Goal: Task Accomplishment & Management: Use online tool/utility

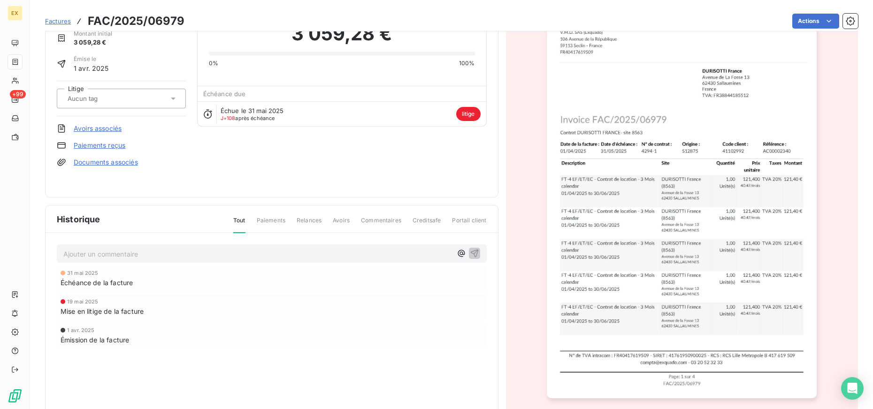
scroll to position [53, 0]
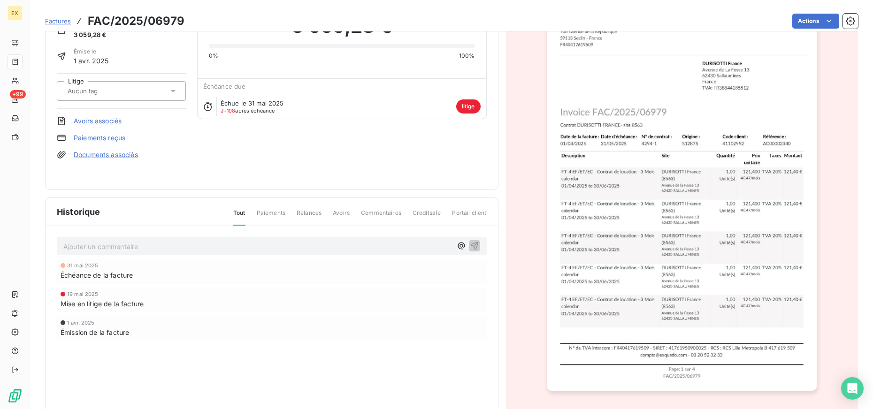
click at [214, 225] on div "Historique Tout Paiements Relances Avoirs Commentaires Creditsafe Portail clien…" at bounding box center [272, 306] width 452 height 217
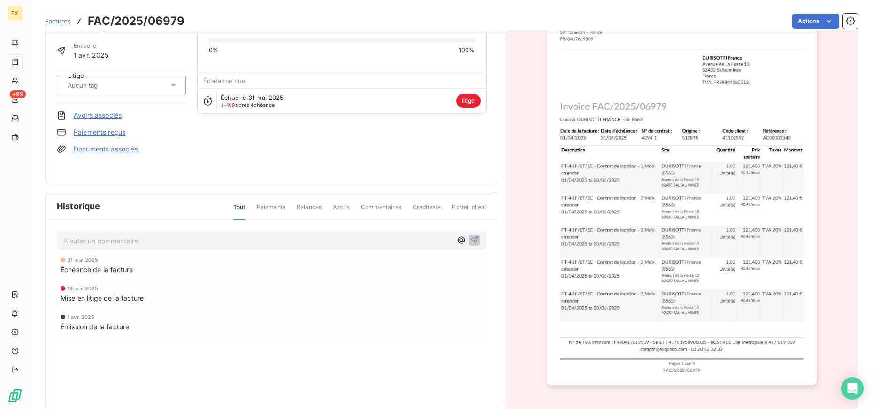
scroll to position [0, 0]
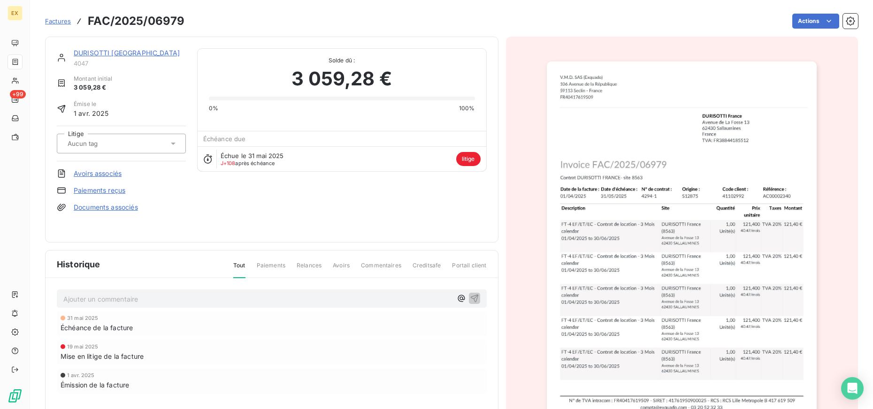
click at [473, 160] on span "litige" at bounding box center [468, 159] width 24 height 14
click at [116, 139] on div at bounding box center [117, 144] width 104 height 12
click at [115, 167] on span "Aucune valeur disponible" at bounding box center [102, 166] width 76 height 8
click at [132, 104] on div "Émise le [DATE]" at bounding box center [121, 109] width 129 height 18
click at [818, 15] on html "EX +99 Factures FAC/2025/06979 Actions DURISOTTI [GEOGRAPHIC_DATA] 4047 Montant…" at bounding box center [436, 204] width 873 height 409
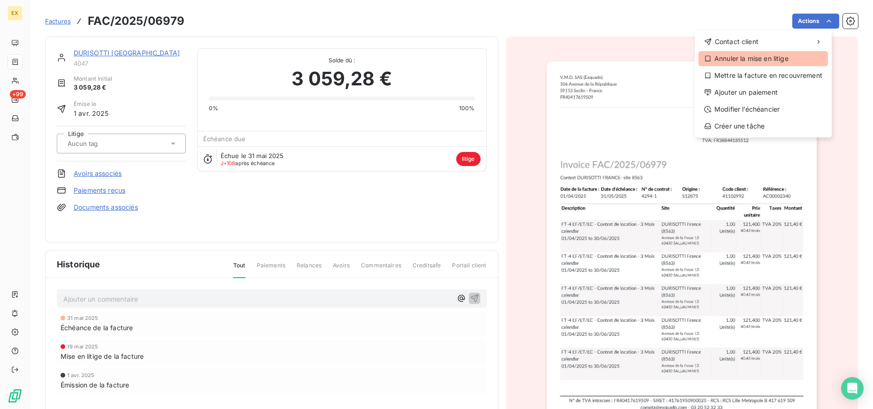
click at [779, 59] on div "Annuler la mise en litige" at bounding box center [763, 58] width 130 height 15
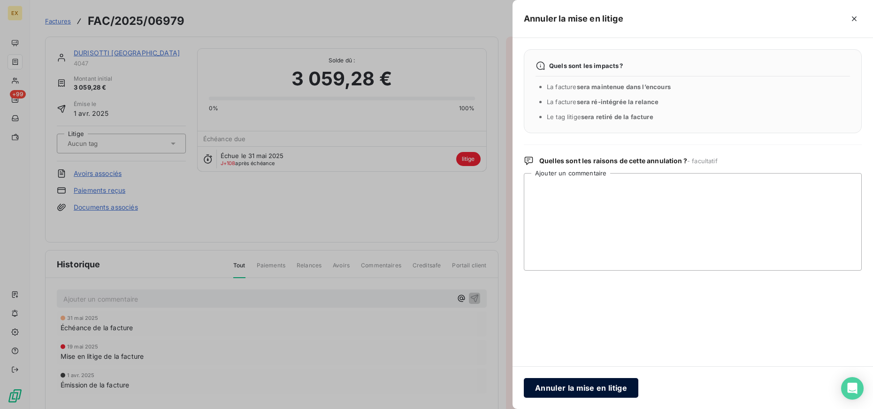
click at [573, 387] on button "Annuler la mise en litige" at bounding box center [581, 388] width 115 height 20
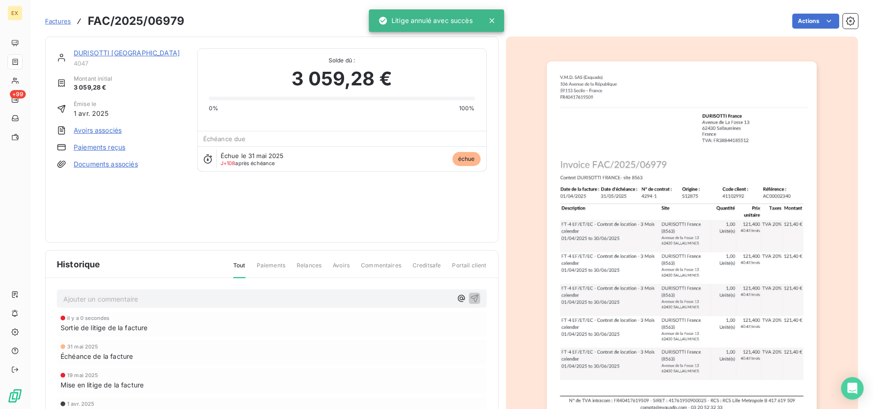
click at [90, 43] on div "DURISOTTI [GEOGRAPHIC_DATA] 4047 Montant initial 3 059,28 € Émise le [DATE] Avo…" at bounding box center [271, 140] width 453 height 206
click at [90, 50] on link "DURISOTTI [GEOGRAPHIC_DATA]" at bounding box center [127, 53] width 106 height 8
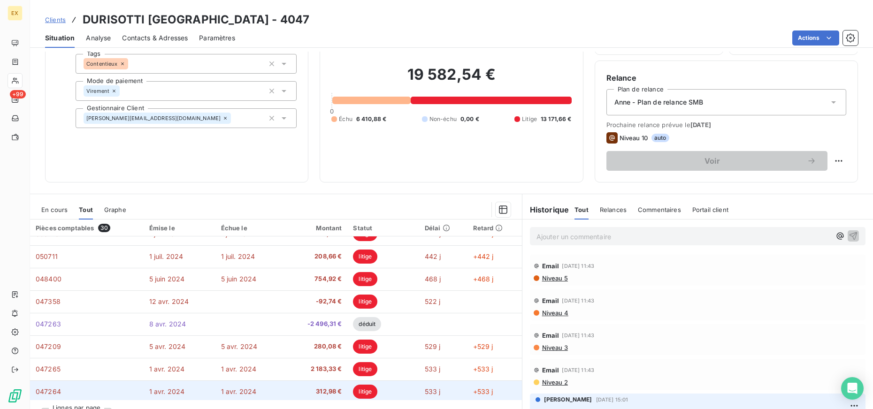
scroll to position [260, 0]
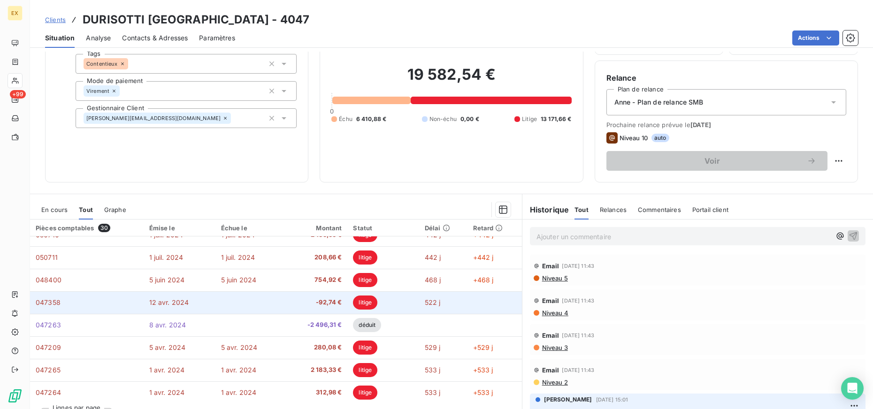
click at [277, 301] on td at bounding box center [251, 302] width 72 height 23
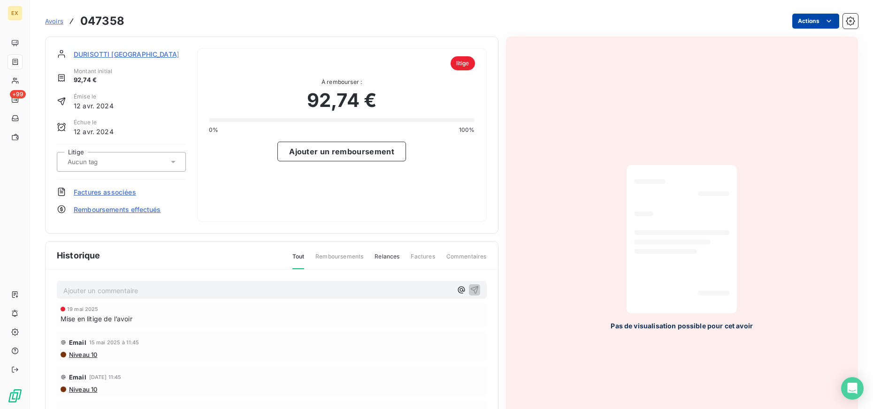
click at [796, 25] on html "EX +99 Avoirs 047358 Actions DURISOTTI [GEOGRAPHIC_DATA] Montant initial 92,74 …" at bounding box center [436, 204] width 873 height 409
click at [770, 45] on div "Annuler la mise en litige" at bounding box center [779, 41] width 96 height 15
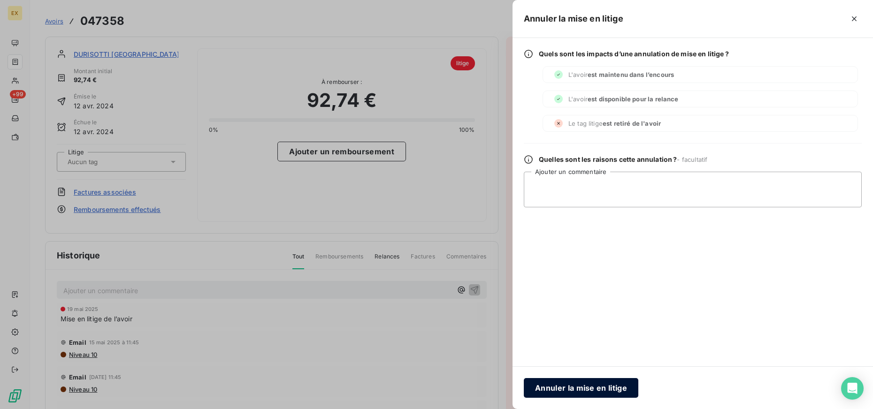
click at [575, 386] on button "Annuler la mise en litige" at bounding box center [581, 388] width 115 height 20
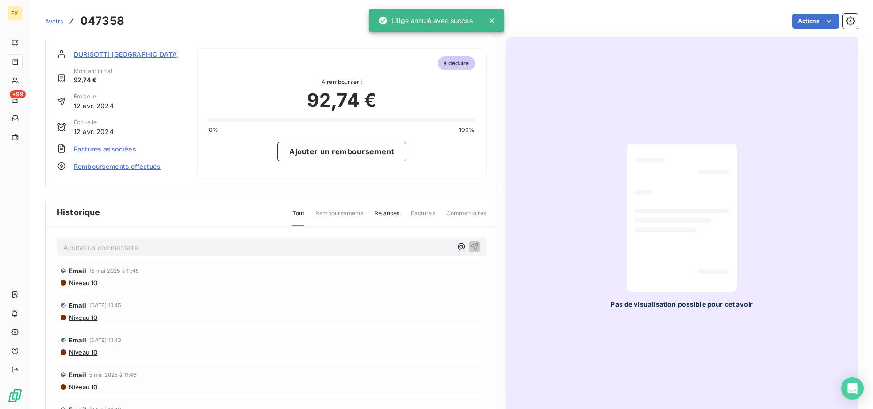
click at [55, 17] on span "Avoirs" at bounding box center [54, 21] width 18 height 8
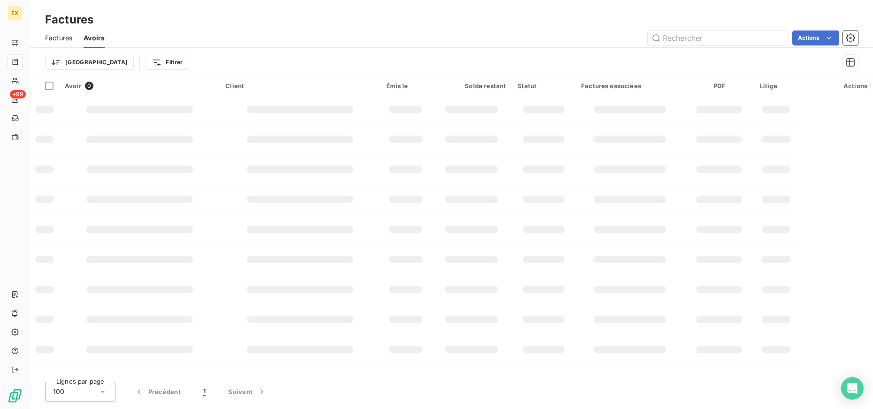
click at [64, 44] on div "Factures" at bounding box center [58, 38] width 27 height 20
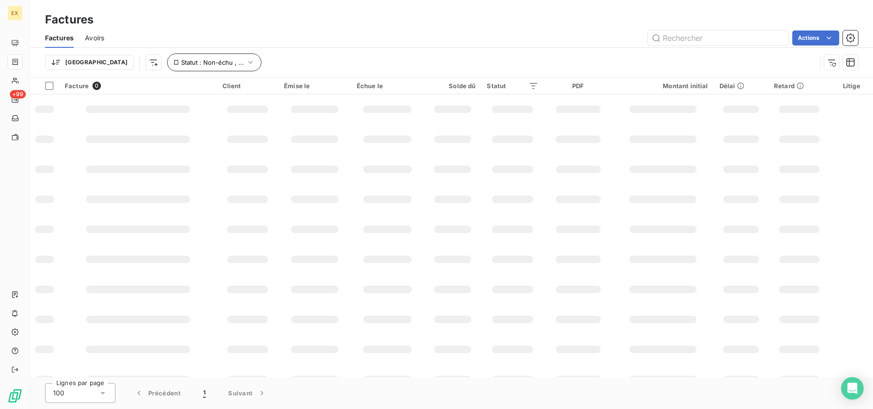
click at [246, 66] on icon "button" at bounding box center [250, 62] width 9 height 9
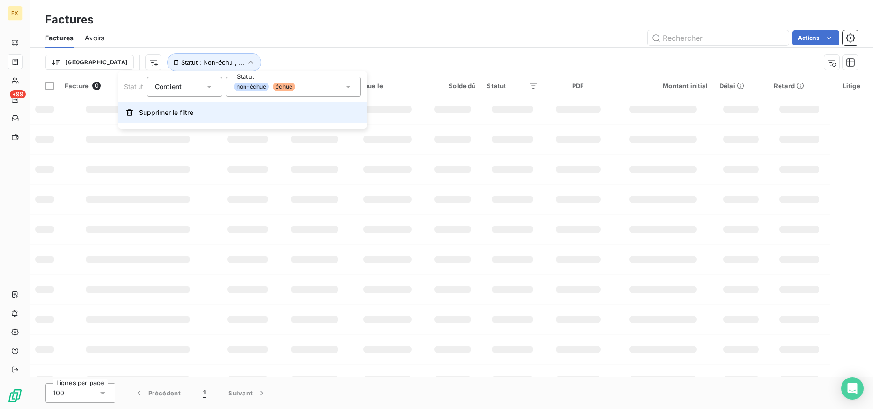
click at [161, 114] on span "Supprimer le filtre" at bounding box center [166, 112] width 54 height 9
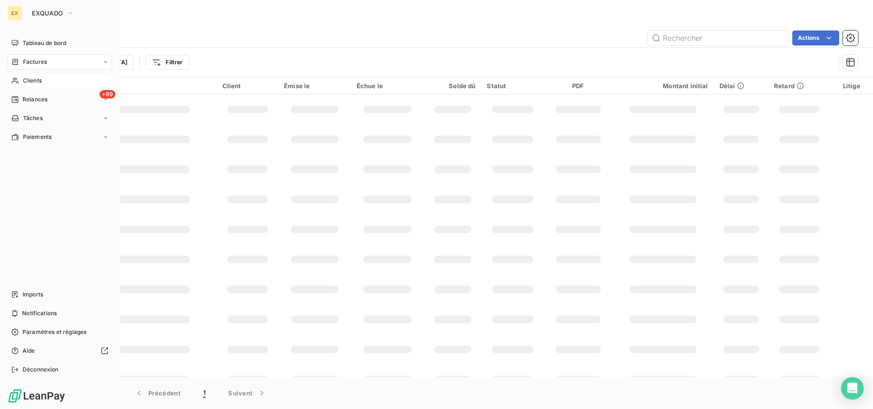
click at [43, 78] on div "Clients" at bounding box center [60, 80] width 105 height 15
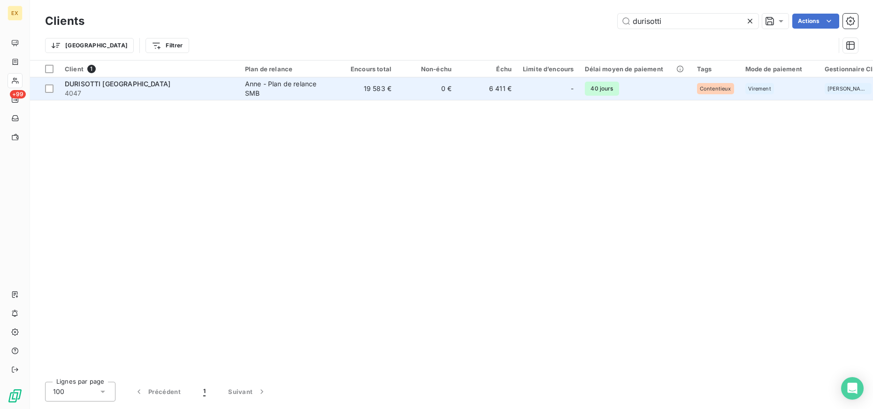
click at [229, 81] on div "DURISOTTI [GEOGRAPHIC_DATA]" at bounding box center [149, 83] width 169 height 9
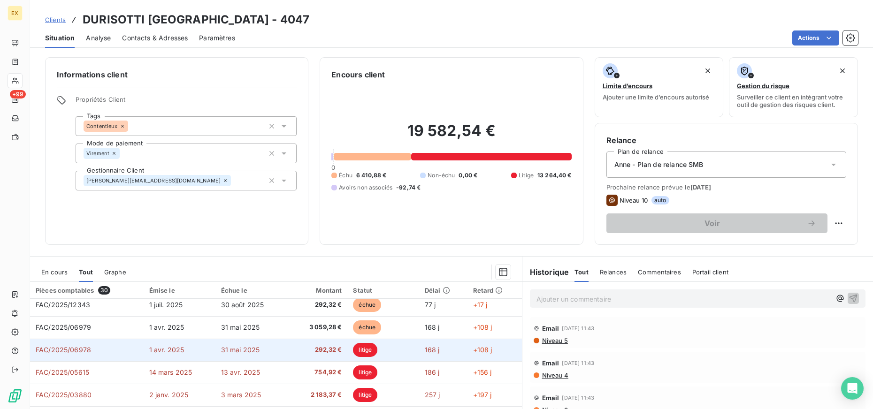
scroll to position [53, 0]
click at [365, 347] on span "litige" at bounding box center [365, 348] width 24 height 14
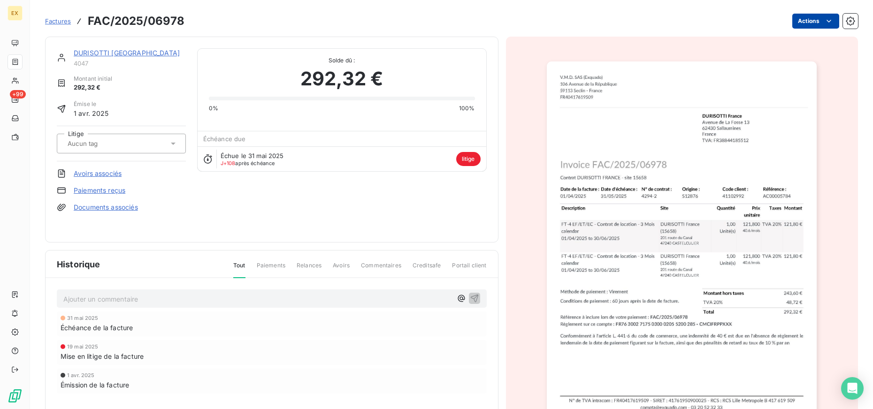
click at [803, 27] on html "EX +99 Factures FAC/2025/06978 Actions DURISOTTI [GEOGRAPHIC_DATA] 4047 Montant…" at bounding box center [436, 204] width 873 height 409
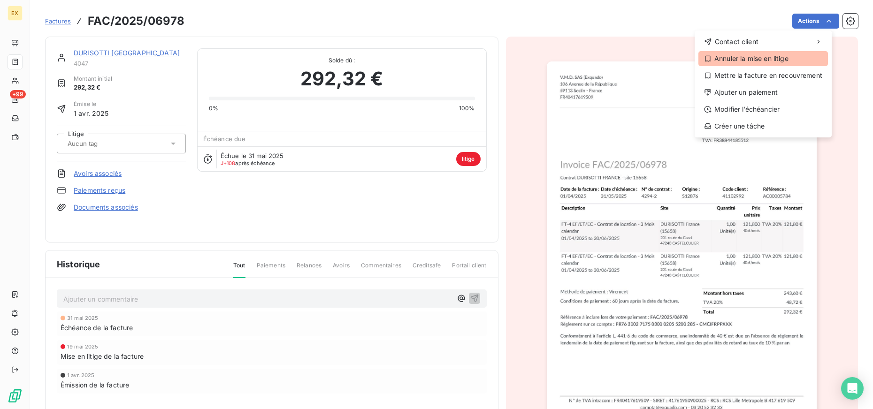
click at [753, 63] on div "Annuler la mise en litige" at bounding box center [763, 58] width 130 height 15
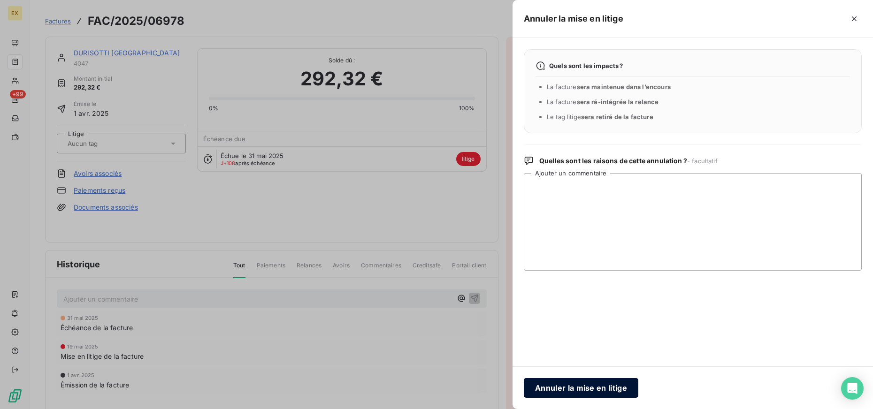
click at [609, 385] on button "Annuler la mise en litige" at bounding box center [581, 388] width 115 height 20
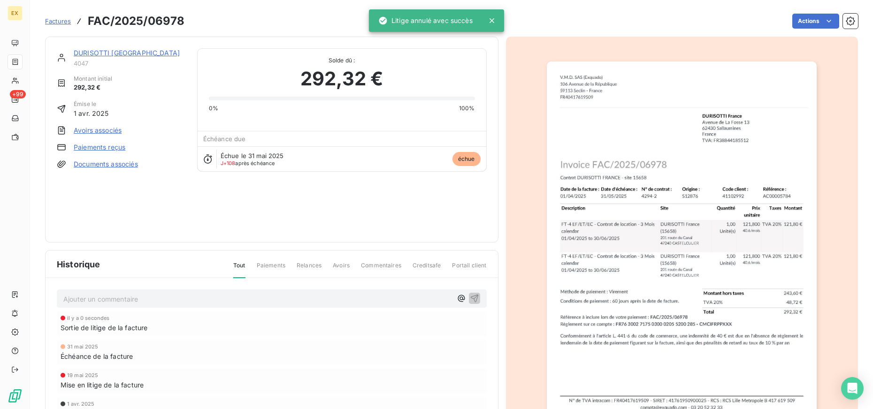
click at [114, 51] on link "DURISOTTI [GEOGRAPHIC_DATA]" at bounding box center [127, 53] width 106 height 8
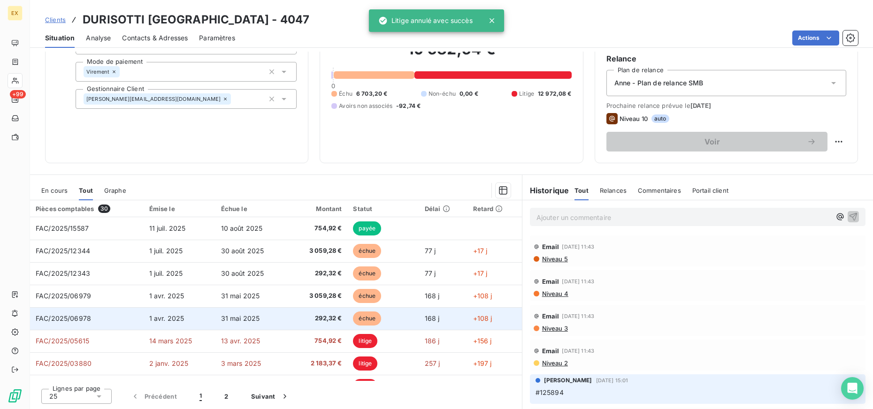
scroll to position [82, 0]
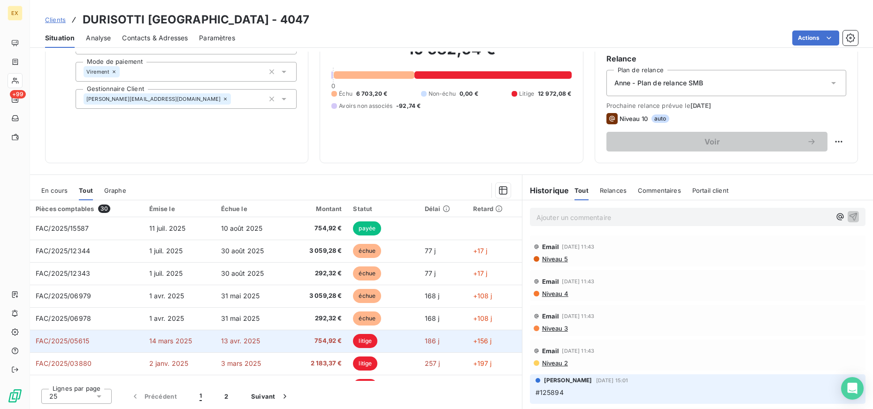
click at [297, 342] on span "754,92 €" at bounding box center [316, 340] width 49 height 9
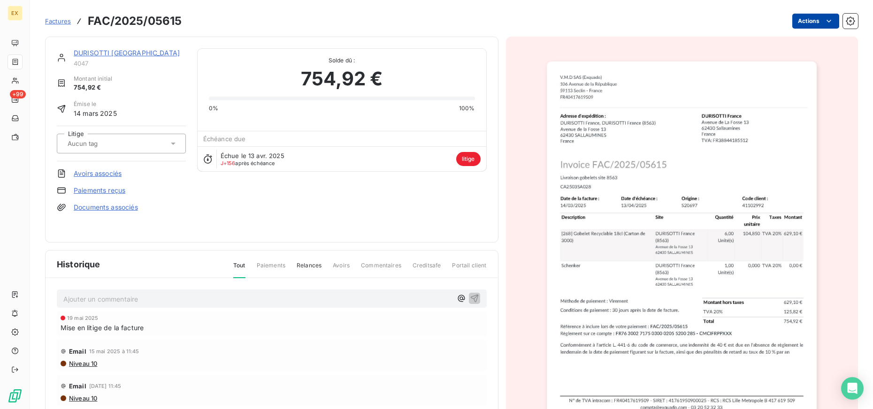
click at [806, 23] on html "EX +99 Factures FAC/2025/05615 Actions DURISOTTI [GEOGRAPHIC_DATA] 4047 Montant…" at bounding box center [436, 204] width 873 height 409
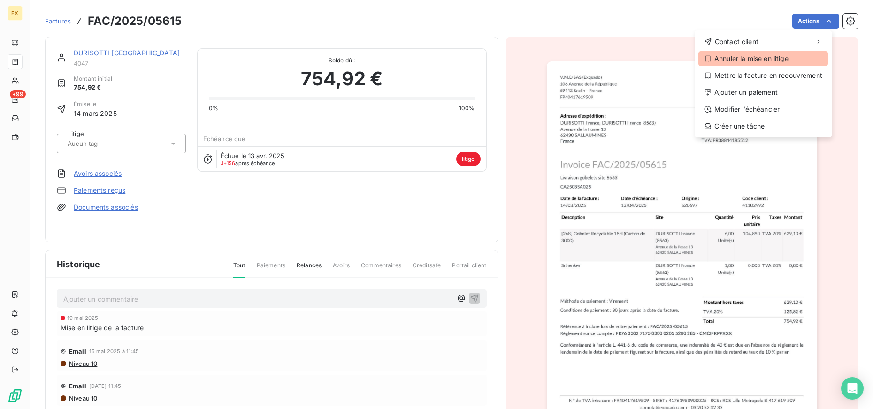
click at [769, 61] on div "Annuler la mise en litige" at bounding box center [763, 58] width 130 height 15
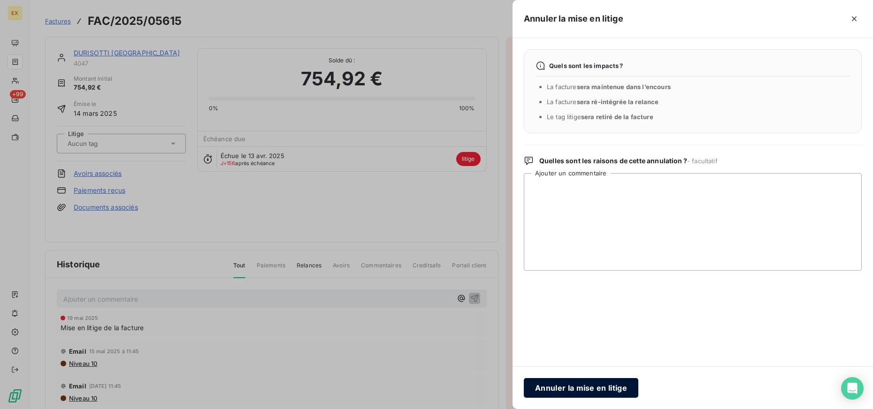
click at [594, 394] on button "Annuler la mise en litige" at bounding box center [581, 388] width 115 height 20
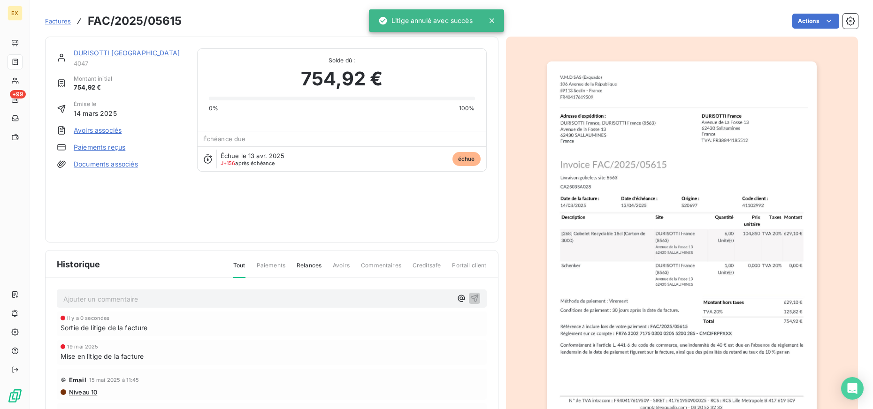
click at [102, 51] on link "DURISOTTI [GEOGRAPHIC_DATA]" at bounding box center [127, 53] width 106 height 8
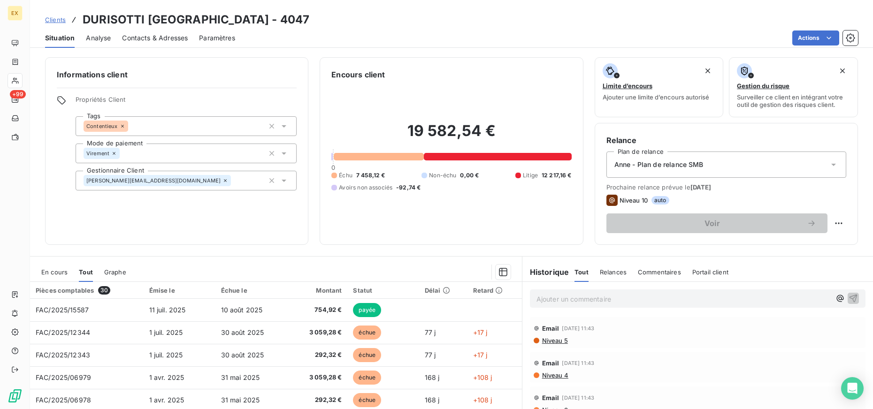
click at [779, 154] on div "Anne - Plan de relance SMB" at bounding box center [726, 165] width 240 height 26
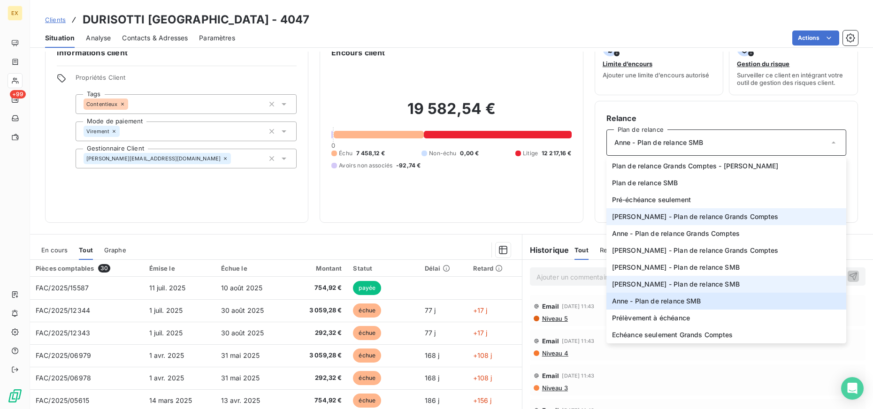
scroll to position [25, 0]
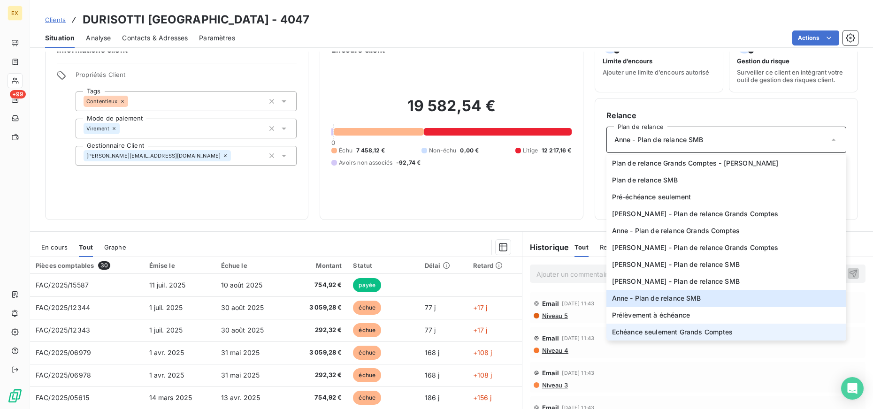
click at [691, 332] on span "Echéance seulement Grands Comptes" at bounding box center [672, 332] width 121 height 9
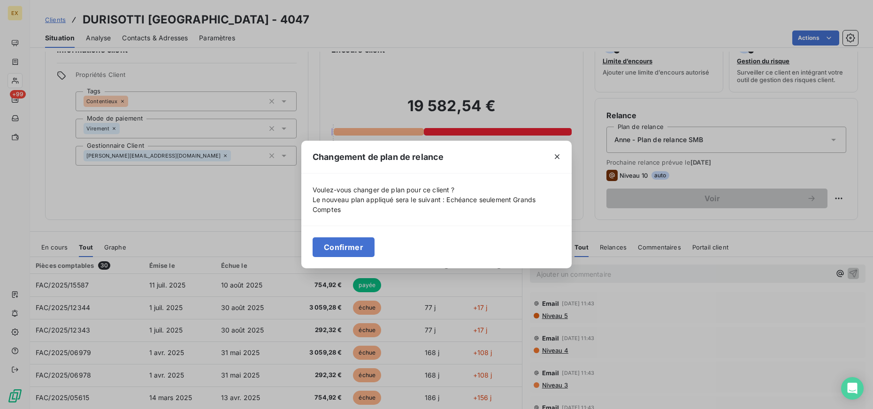
click at [566, 157] on div at bounding box center [557, 157] width 29 height 32
click at [558, 160] on icon "button" at bounding box center [556, 156] width 9 height 9
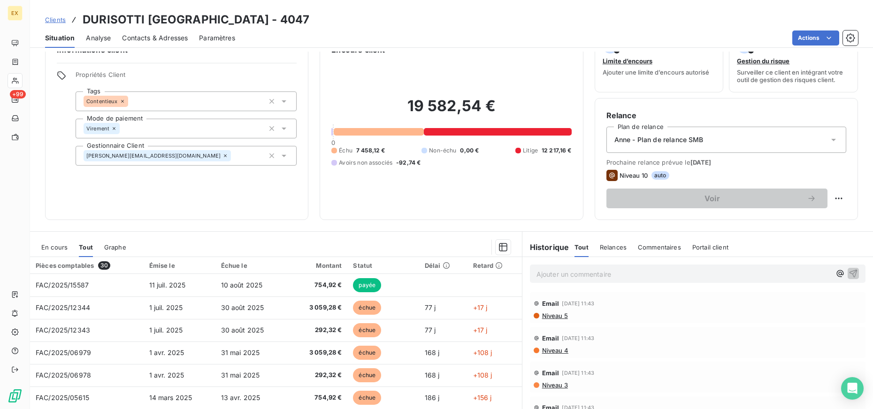
click at [681, 137] on span "Anne - Plan de relance SMB" at bounding box center [658, 139] width 89 height 9
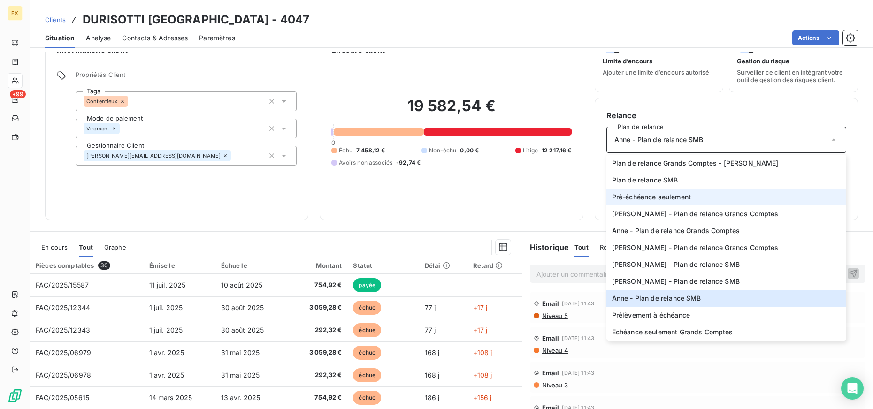
click at [663, 196] on span "Pré-échéance seulement" at bounding box center [651, 196] width 79 height 9
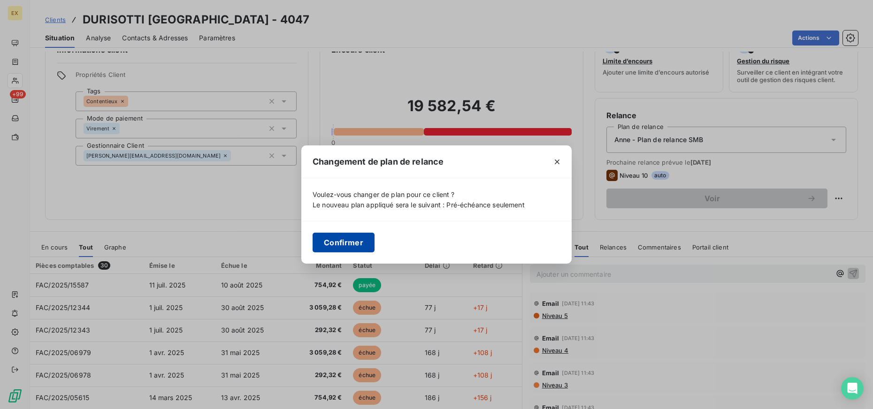
click at [359, 248] on button "Confirmer" at bounding box center [344, 243] width 62 height 20
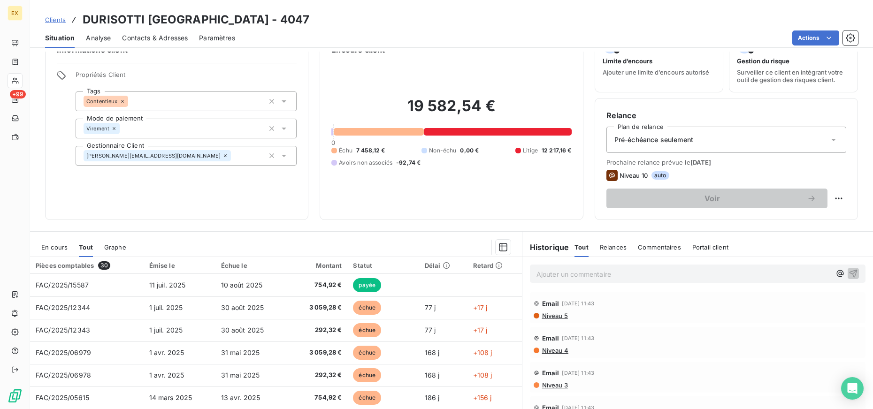
click at [703, 140] on div "Pré-échéance seulement" at bounding box center [726, 140] width 240 height 26
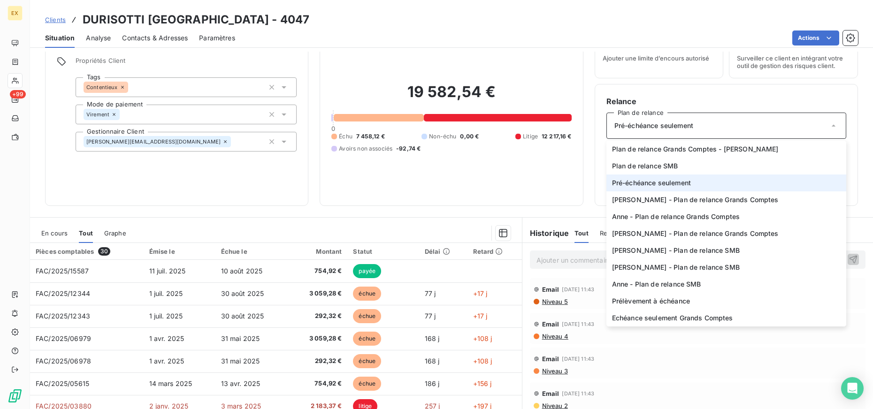
scroll to position [39, 0]
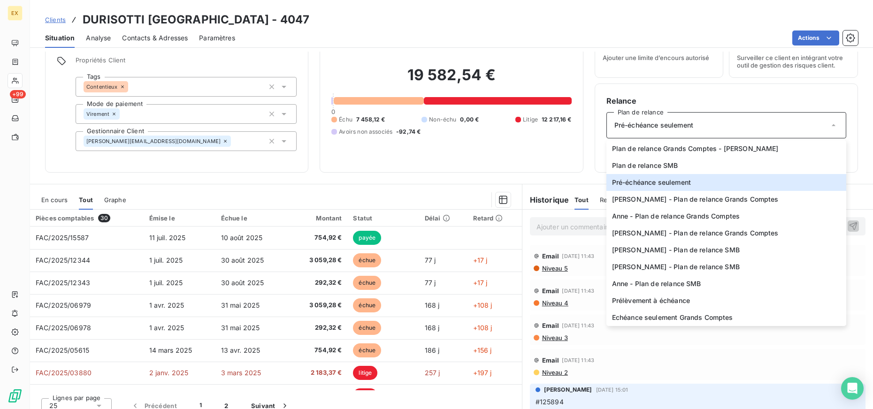
click at [693, 106] on h6 "Relance" at bounding box center [726, 100] width 240 height 11
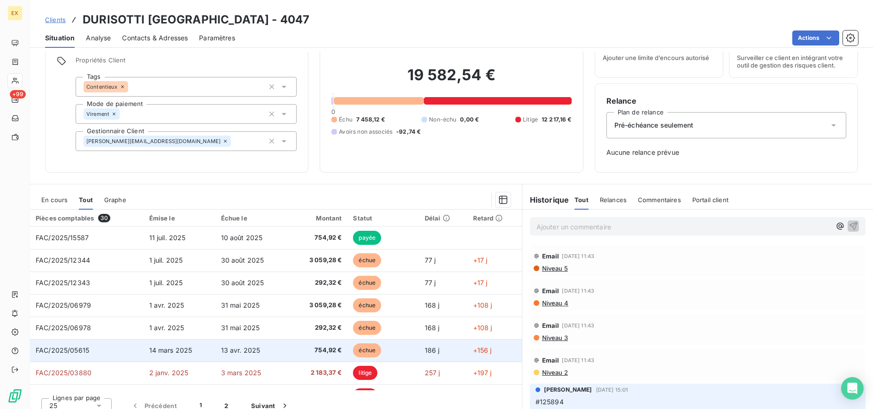
scroll to position [0, 0]
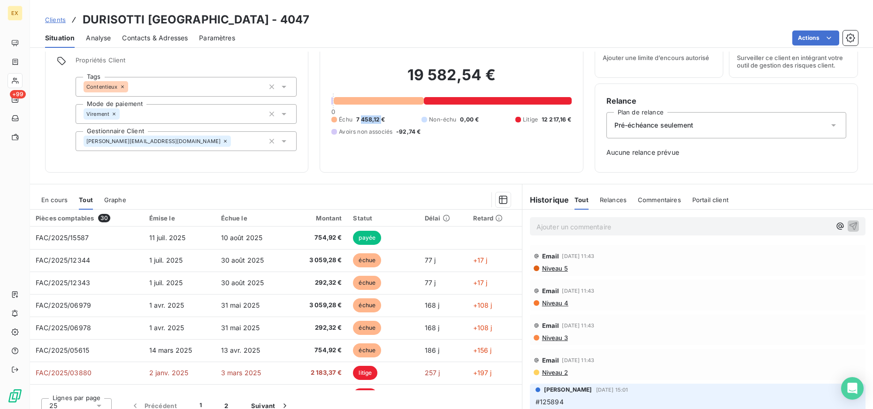
drag, startPoint x: 358, startPoint y: 118, endPoint x: 379, endPoint y: 119, distance: 20.7
click at [379, 119] on span "7 458,12 €" at bounding box center [370, 119] width 29 height 8
click at [814, 40] on html "EX +99 Clients DURISOTTI [GEOGRAPHIC_DATA] - 4047 Situation Analyse Contacts & …" at bounding box center [436, 204] width 873 height 409
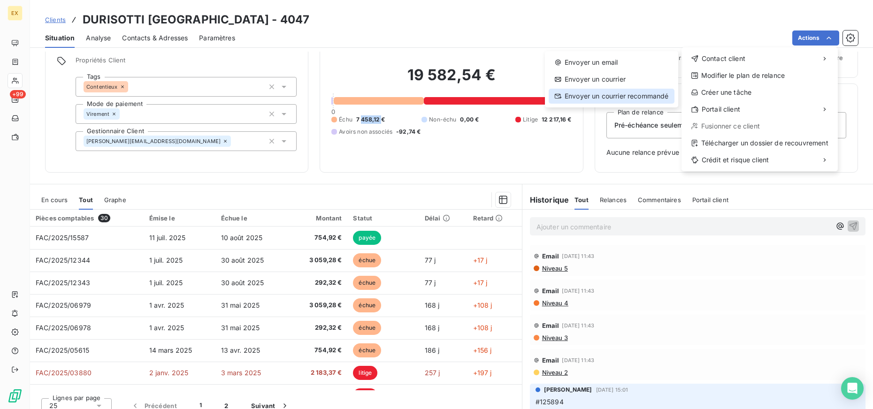
click at [647, 99] on div "Envoyer un courrier recommandé" at bounding box center [612, 96] width 126 height 15
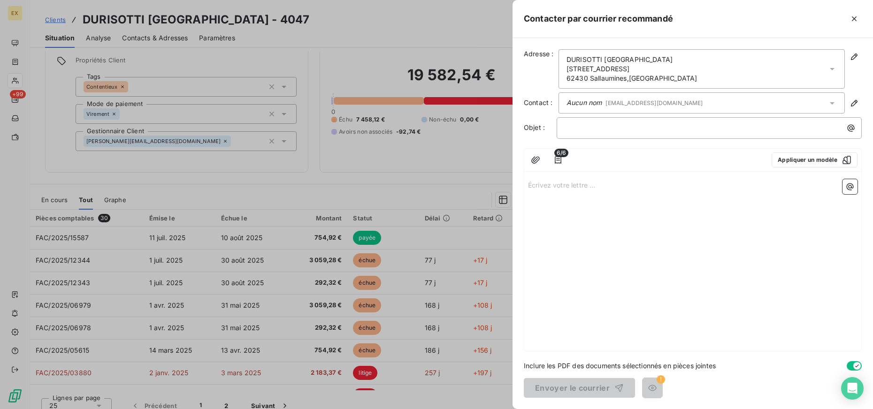
click at [638, 218] on div "Écrivez votre lettre ... ﻿" at bounding box center [692, 264] width 337 height 176
click at [608, 199] on div "Écrivez votre lettre ... ﻿" at bounding box center [692, 264] width 337 height 176
click at [572, 182] on p "Écrivez votre lettre ... ﻿" at bounding box center [692, 184] width 329 height 11
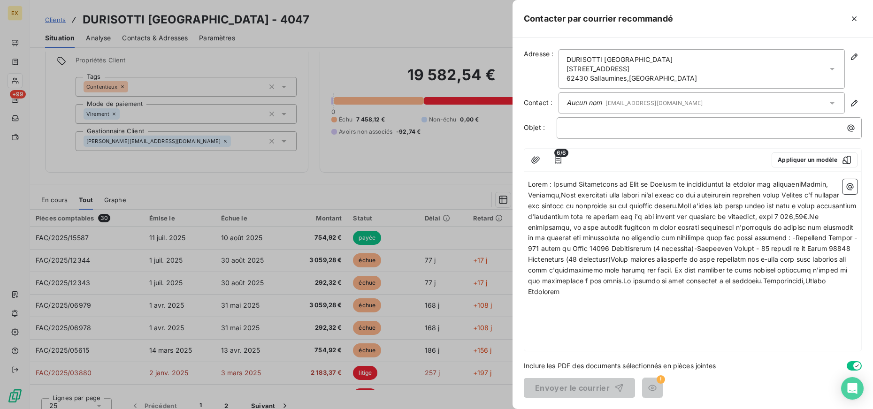
click at [560, 183] on span at bounding box center [693, 237] width 331 height 115
drag, startPoint x: 560, startPoint y: 183, endPoint x: 793, endPoint y: 183, distance: 232.8
click at [793, 183] on span at bounding box center [693, 237] width 331 height 115
drag, startPoint x: 806, startPoint y: 184, endPoint x: 550, endPoint y: 184, distance: 256.2
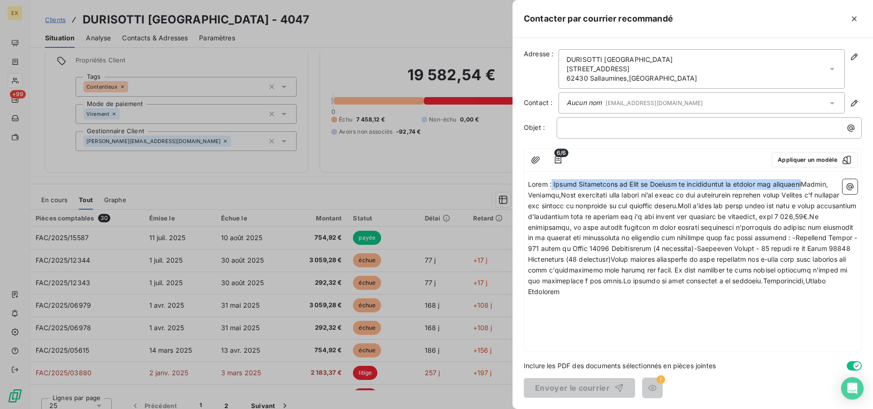
click at [550, 184] on span at bounding box center [693, 237] width 331 height 115
copy span "Lettre Recommandée de Mise en Demeure et notification de retrait des fontaines"
click at [602, 124] on p "﻿" at bounding box center [712, 127] width 294 height 11
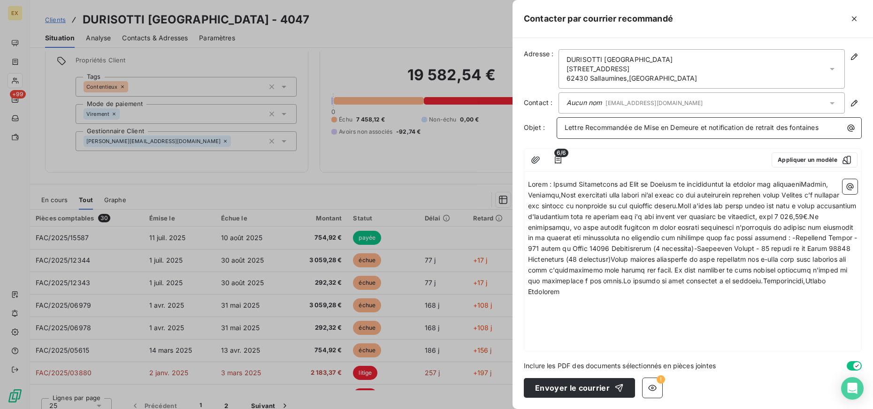
drag, startPoint x: 714, startPoint y: 129, endPoint x: 406, endPoint y: 164, distance: 309.9
click at [406, 409] on div "Contacter par courrier recommandé Adresse : DURISOTTI France [STREET_ADDRESS] C…" at bounding box center [436, 409] width 873 height 0
click at [640, 123] on span "Lettre Recommandée de Mise en Demeure et notification de retrait des fontaines" at bounding box center [692, 127] width 254 height 8
drag, startPoint x: 640, startPoint y: 123, endPoint x: 709, endPoint y: 123, distance: 69.0
click at [709, 123] on p "Lettre Recommandée de Mise en Demeure et notification de retrait des fontaines" at bounding box center [712, 127] width 294 height 11
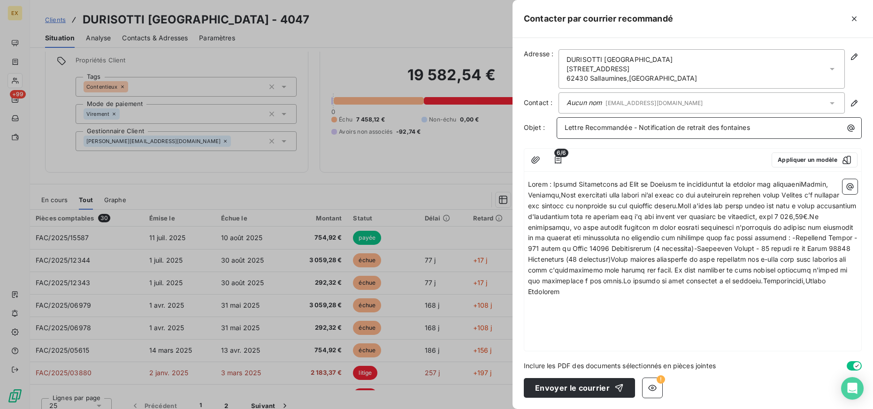
click at [810, 121] on div "Lettre Recommandée - Notification de retrait des fontaines" at bounding box center [709, 127] width 298 height 13
click at [805, 127] on p "Lettre Recommandée - Notification de retrait des fontaines" at bounding box center [712, 127] width 294 height 11
click at [528, 180] on p at bounding box center [692, 238] width 329 height 118
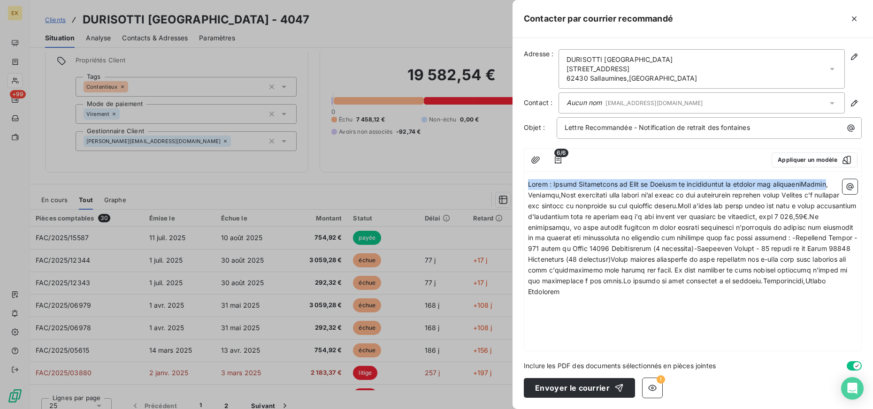
drag, startPoint x: 528, startPoint y: 180, endPoint x: 818, endPoint y: 187, distance: 290.1
click at [818, 187] on p at bounding box center [692, 238] width 329 height 118
click at [804, 188] on span at bounding box center [693, 237] width 331 height 115
drag, startPoint x: 806, startPoint y: 186, endPoint x: 481, endPoint y: 186, distance: 325.2
click at [481, 409] on div "Contacter par courrier recommandé Adresse : DURISOTTI France [STREET_ADDRESS] C…" at bounding box center [436, 409] width 873 height 0
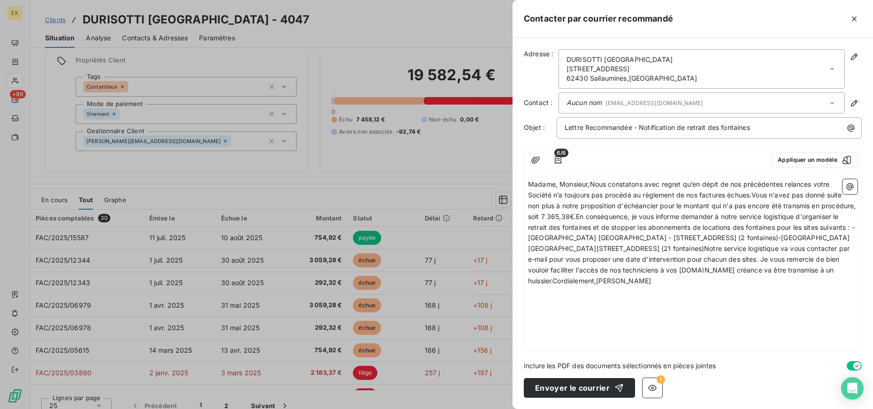
click at [593, 185] on span "Madame, Monsieur,Nous constatons avec regret qu’en dépit de nos précédentes rel…" at bounding box center [693, 232] width 330 height 105
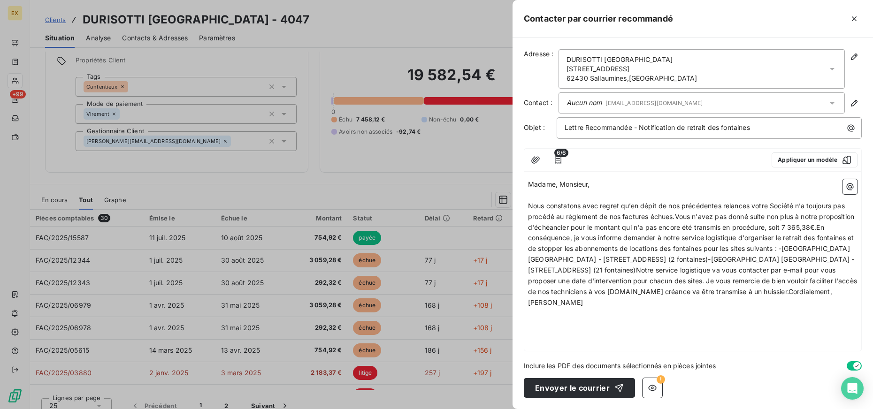
click at [556, 236] on span "Nous constatons avec regret qu’en dépit de nos précédentes relances votre Socié…" at bounding box center [693, 254] width 331 height 105
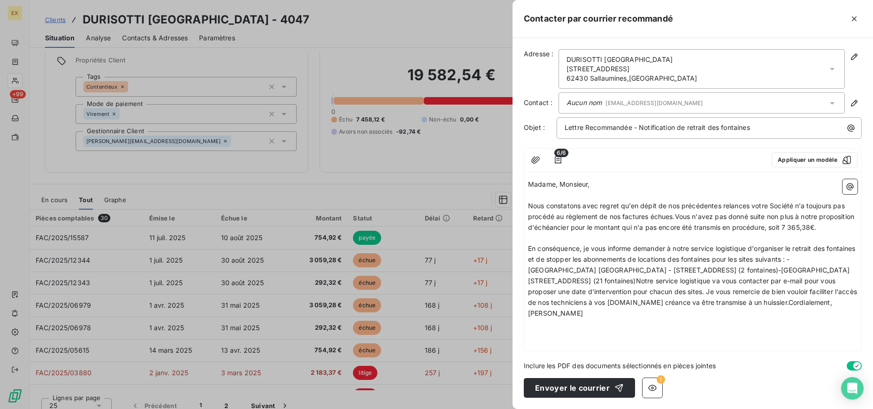
click at [823, 256] on span "En conséquence, je vous informe demander à notre service logistique d'organiser…" at bounding box center [693, 281] width 331 height 72
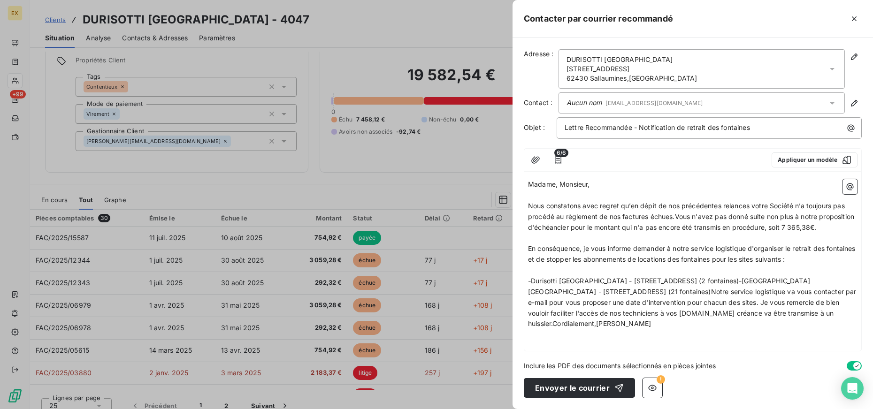
click at [752, 278] on span "-Durisotti [GEOGRAPHIC_DATA] - [STREET_ADDRESS] (2 fontaines)-[GEOGRAPHIC_DATA]…" at bounding box center [693, 302] width 330 height 51
click at [766, 288] on span "-Durisotti [GEOGRAPHIC_DATA] - [STREET_ADDRESS] (21 fontaines)Notre service log…" at bounding box center [686, 308] width 316 height 40
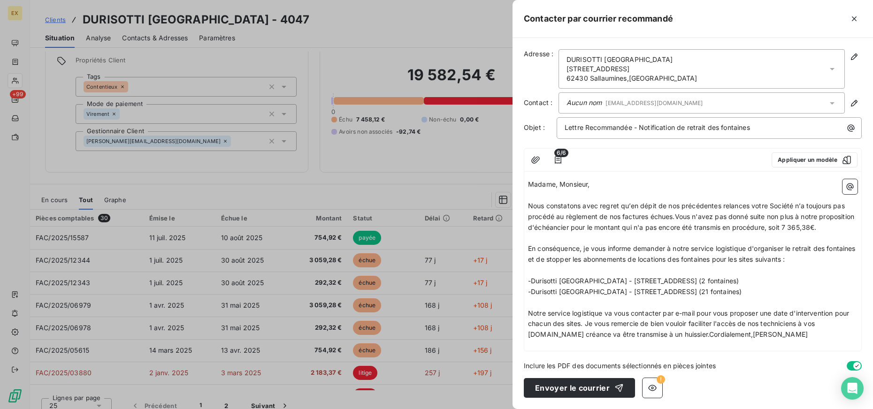
click at [839, 317] on span "Notre service logistique va vous contacter par e-mail pour vous proposer une da…" at bounding box center [689, 324] width 323 height 30
click at [664, 330] on span "La créance va être transmise à un huissier.Cordialement,[PERSON_NAME]" at bounding box center [643, 334] width 231 height 8
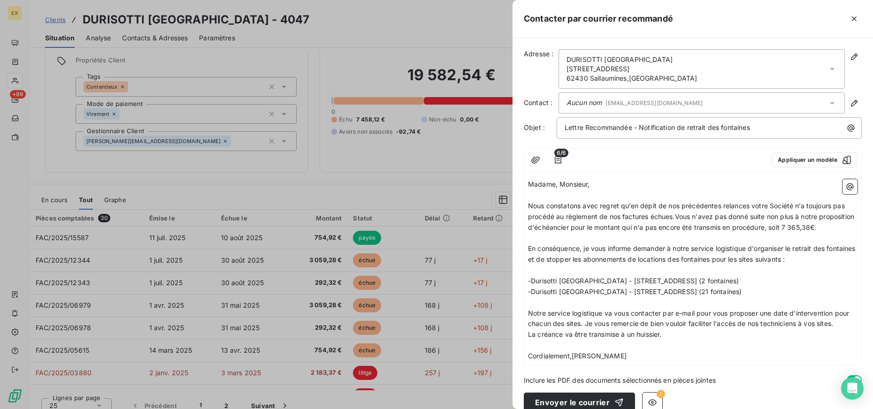
click at [573, 360] on span "Cordialement,[PERSON_NAME]" at bounding box center [577, 356] width 99 height 8
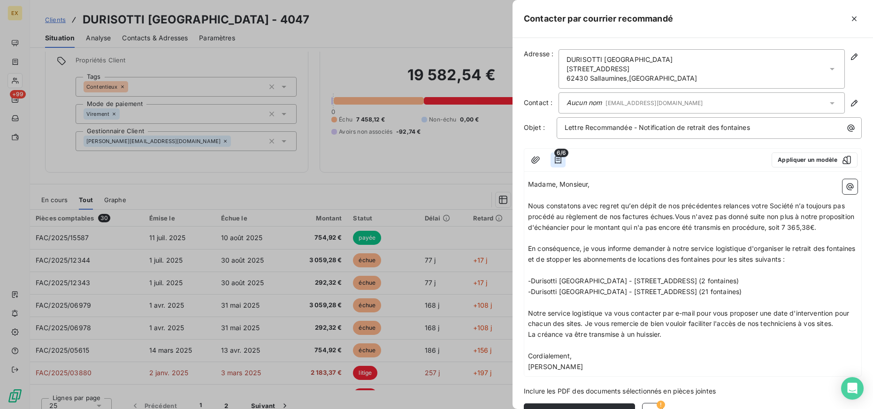
click at [559, 161] on icon "button" at bounding box center [557, 159] width 9 height 9
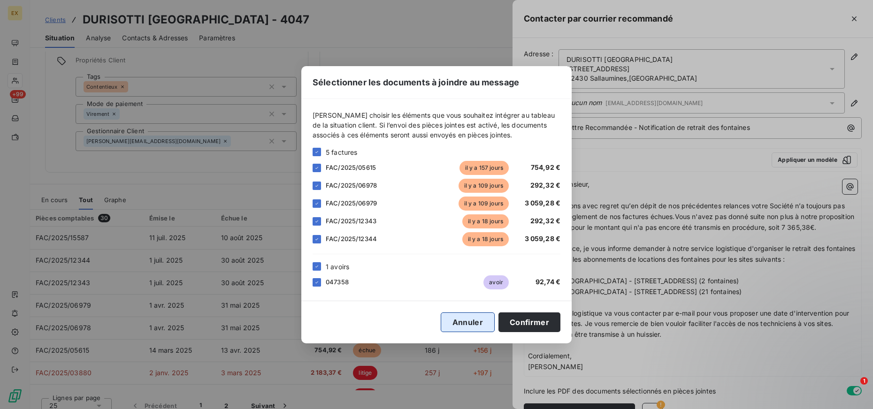
click at [475, 324] on button "Annuler" at bounding box center [468, 323] width 54 height 20
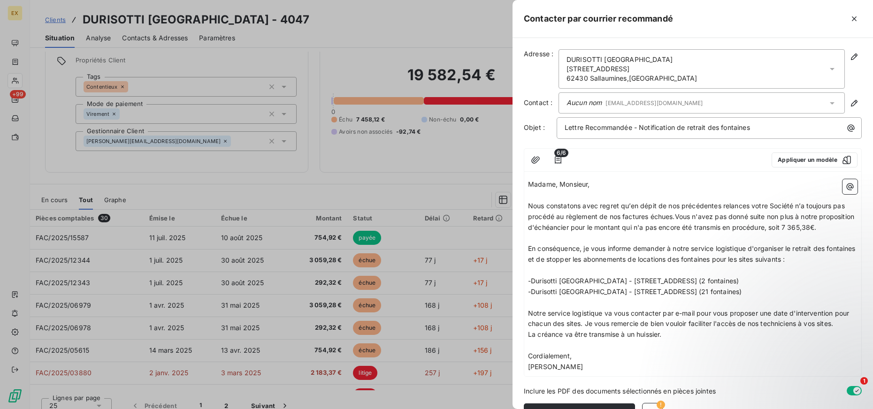
click at [770, 243] on p "﻿" at bounding box center [692, 238] width 329 height 11
click at [765, 233] on p "Nous constatons avec regret qu’en dépit de nos précédentes relances votre Socié…" at bounding box center [692, 217] width 329 height 32
click at [553, 161] on icon "button" at bounding box center [557, 159] width 9 height 9
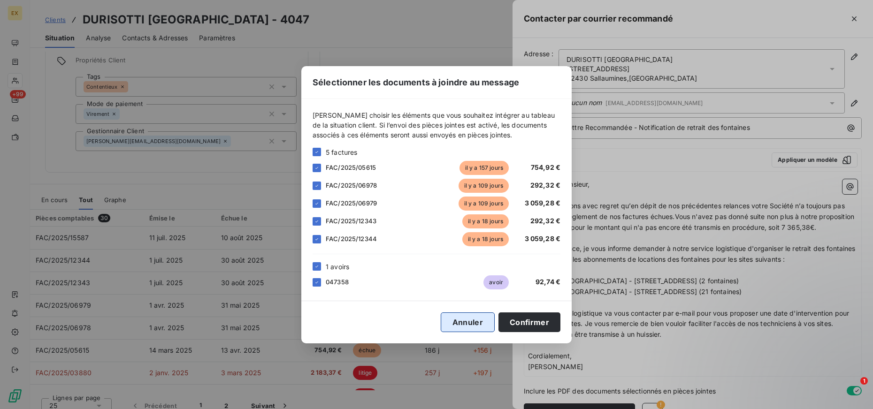
click at [463, 321] on button "Annuler" at bounding box center [468, 323] width 54 height 20
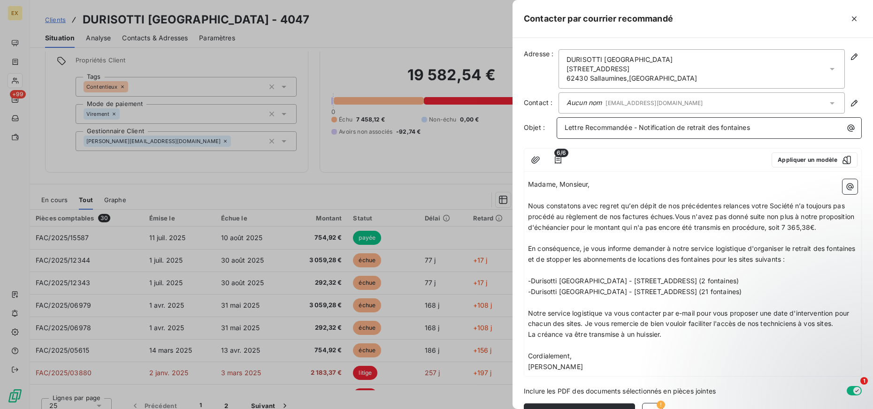
click at [756, 127] on p "Lettre Recommandée - Notification de retrait des fontaines" at bounding box center [712, 127] width 294 height 11
click at [655, 233] on p "Nous constatons avec regret qu’en dépit de nos précédentes relances votre Socié…" at bounding box center [692, 217] width 329 height 32
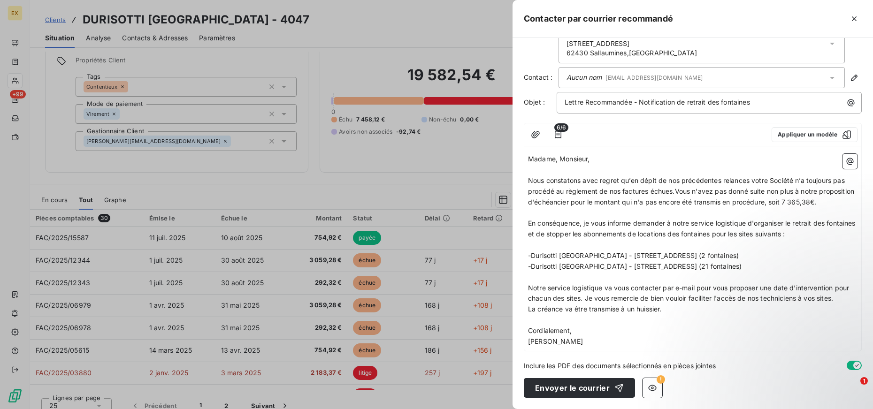
scroll to position [38, 0]
click at [600, 389] on button "Envoyer le courrier" at bounding box center [579, 388] width 111 height 20
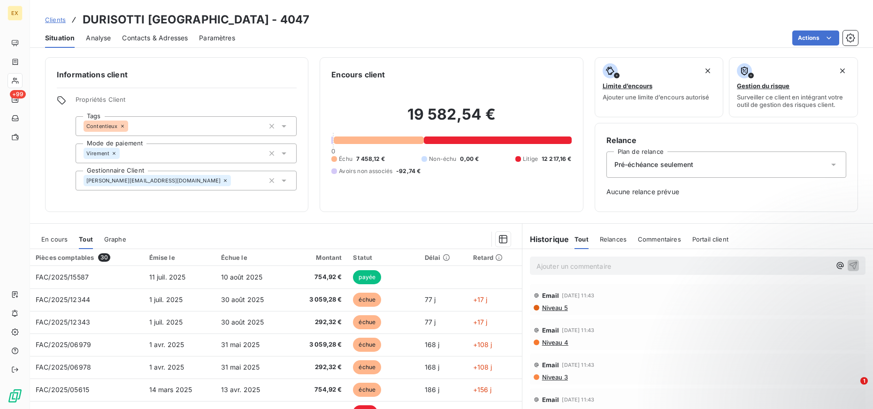
scroll to position [0, 0]
click at [607, 246] on div "Relances" at bounding box center [613, 239] width 27 height 20
click at [576, 304] on span "Message envoyé" at bounding box center [561, 302] width 54 height 10
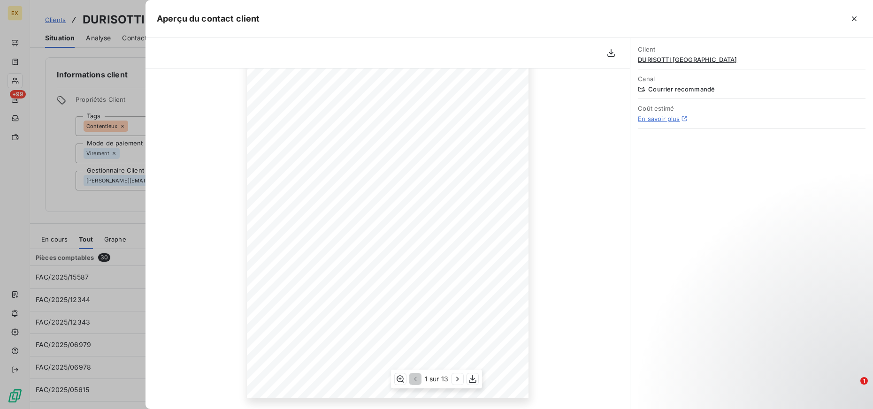
scroll to position [113, 0]
click at [458, 384] on button "button" at bounding box center [457, 379] width 11 height 11
click at [415, 385] on div "2 sur 13" at bounding box center [436, 379] width 92 height 19
click at [415, 381] on icon "button" at bounding box center [414, 379] width 3 height 5
click at [474, 380] on icon "button" at bounding box center [472, 378] width 9 height 9
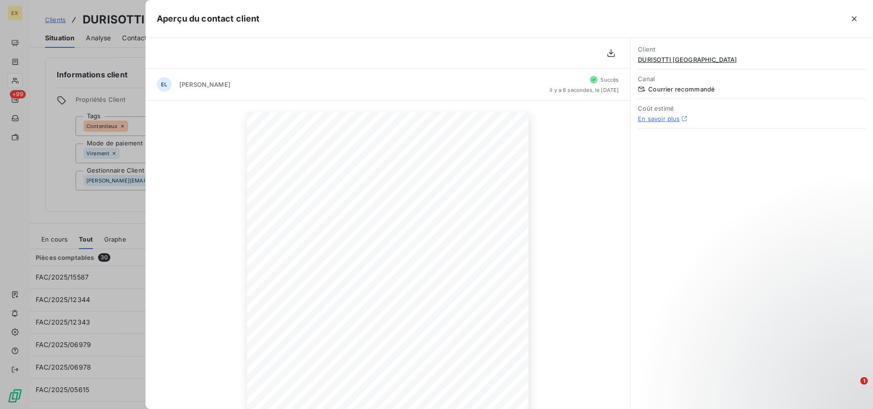
scroll to position [0, 0]
click at [854, 18] on icon "button" at bounding box center [854, 18] width 5 height 5
